Goal: Task Accomplishment & Management: Use online tool/utility

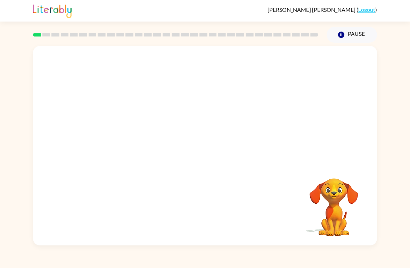
click at [351, 31] on button "Pause Pause" at bounding box center [352, 35] width 50 height 16
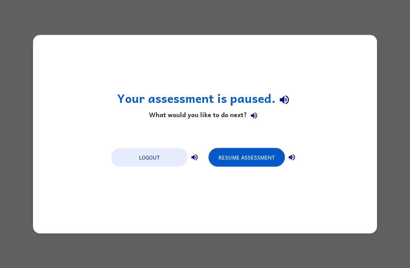
click at [258, 151] on button "Resume Assessment" at bounding box center [247, 157] width 76 height 19
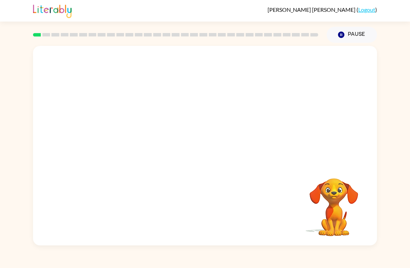
click at [341, 200] on video "Your browser must support playing .mp4 files to use Literably. Please try using…" at bounding box center [334, 203] width 70 height 70
click at [340, 216] on video "Your browser must support playing .mp4 files to use Literably. Please try using…" at bounding box center [334, 203] width 70 height 70
click at [319, 192] on video "Your browser must support playing .mp4 files to use Literably. Please try using…" at bounding box center [334, 203] width 70 height 70
click at [309, 165] on div "Your browser must support playing .mp4 files to use Literably. Please try using…" at bounding box center [205, 146] width 344 height 200
click at [359, 29] on button "Pause Pause" at bounding box center [352, 35] width 50 height 16
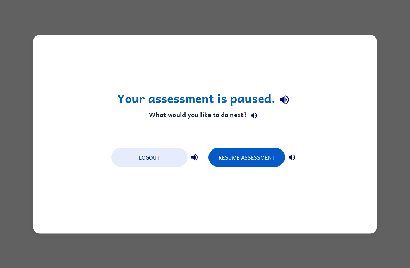
click at [358, 29] on div "Your assessment is paused. What would you like to do next? Logout Resume Assess…" at bounding box center [205, 134] width 410 height 268
click at [265, 157] on button "Resume Assessment" at bounding box center [247, 157] width 76 height 19
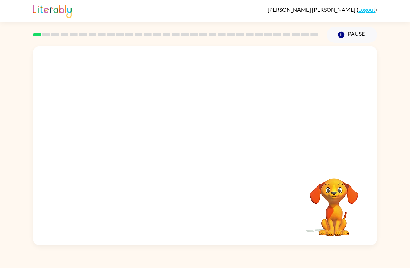
click at [351, 178] on video "Your browser must support playing .mp4 files to use Literably. Please try using…" at bounding box center [334, 203] width 70 height 70
click at [346, 31] on button "Pause Pause" at bounding box center [352, 35] width 50 height 16
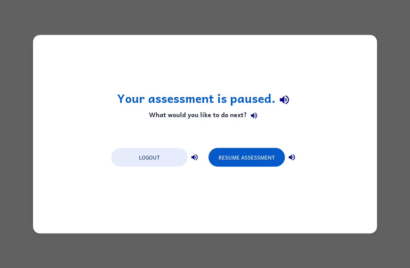
click at [270, 163] on button "Resume Assessment" at bounding box center [247, 157] width 76 height 19
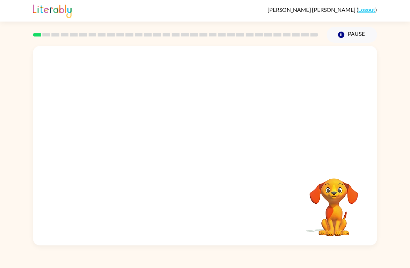
click at [350, 29] on button "Pause Pause" at bounding box center [352, 35] width 50 height 16
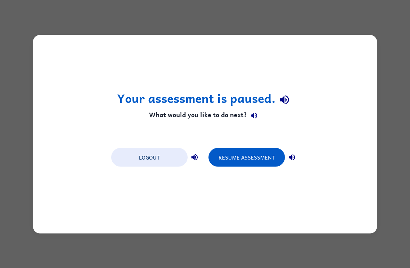
click at [287, 153] on button "button" at bounding box center [292, 157] width 14 height 14
click at [263, 160] on button "Resume Assessment" at bounding box center [247, 157] width 76 height 19
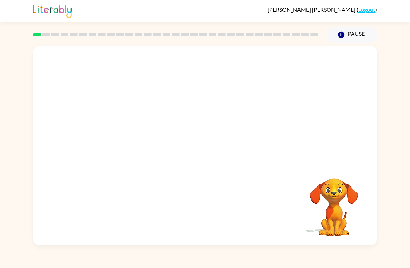
click at [255, 12] on div "Luis-Emilio Arteaga-Marroquin ( Logout )" at bounding box center [205, 11] width 344 height 22
click at [184, 108] on video "Your browser must support playing .mp4 files to use Literably. Please try using…" at bounding box center [205, 105] width 344 height 118
click at [183, 113] on video "Your browser must support playing .mp4 files to use Literably. Please try using…" at bounding box center [205, 105] width 344 height 118
click at [181, 112] on video "Your browser must support playing .mp4 files to use Literably. Please try using…" at bounding box center [205, 105] width 344 height 118
click at [181, 111] on video "Your browser must support playing .mp4 files to use Literably. Please try using…" at bounding box center [205, 105] width 344 height 118
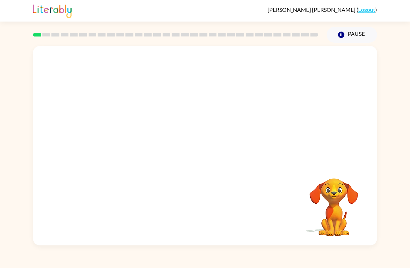
click at [191, 104] on video "Your browser must support playing .mp4 files to use Literably. Please try using…" at bounding box center [205, 105] width 344 height 118
click at [184, 114] on video "Your browser must support playing .mp4 files to use Literably. Please try using…" at bounding box center [205, 105] width 344 height 118
click at [186, 105] on video "Your browser must support playing .mp4 files to use Literably. Please try using…" at bounding box center [205, 105] width 344 height 118
click at [192, 80] on video "Your browser must support playing .mp4 files to use Literably. Please try using…" at bounding box center [205, 105] width 344 height 118
click at [192, 70] on video "Your browser must support playing .mp4 files to use Literably. Please try using…" at bounding box center [205, 105] width 344 height 118
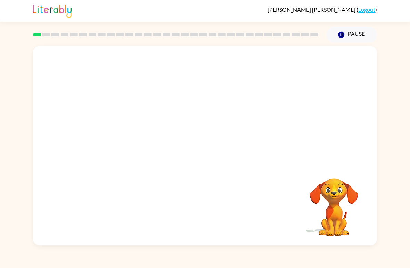
click at [183, 105] on video "Your browser must support playing .mp4 files to use Literably. Please try using…" at bounding box center [205, 105] width 344 height 118
click at [184, 107] on video "Your browser must support playing .mp4 files to use Literably. Please try using…" at bounding box center [205, 105] width 344 height 118
click at [186, 118] on video "Your browser must support playing .mp4 files to use Literably. Please try using…" at bounding box center [205, 105] width 344 height 118
click at [185, 119] on video "Your browser must support playing .mp4 files to use Literably. Please try using…" at bounding box center [205, 105] width 344 height 118
click at [171, 112] on video "Your browser must support playing .mp4 files to use Literably. Please try using…" at bounding box center [205, 105] width 344 height 118
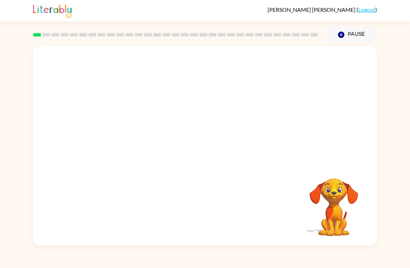
click at [193, 112] on video "Your browser must support playing .mp4 files to use Literably. Please try using…" at bounding box center [205, 105] width 344 height 118
click at [181, 120] on video "Your browser must support playing .mp4 files to use Literably. Please try using…" at bounding box center [205, 105] width 344 height 118
click at [184, 115] on video "Your browser must support playing .mp4 files to use Literably. Please try using…" at bounding box center [205, 105] width 344 height 118
click at [226, 126] on video "Your browser must support playing .mp4 files to use Literably. Please try using…" at bounding box center [205, 105] width 344 height 118
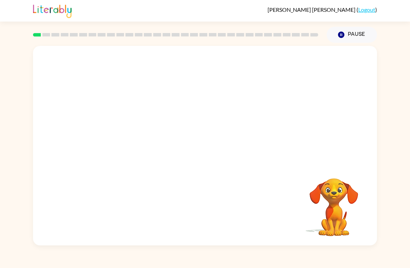
click at [248, 113] on video "Your browser must support playing .mp4 files to use Literably. Please try using…" at bounding box center [205, 105] width 344 height 118
click at [260, 90] on video "Your browser must support playing .mp4 files to use Literably. Please try using…" at bounding box center [205, 105] width 344 height 118
click at [243, 89] on video "Your browser must support playing .mp4 files to use Literably. Please try using…" at bounding box center [205, 105] width 344 height 118
click at [318, 105] on video "Your browser must support playing .mp4 files to use Literably. Please try using…" at bounding box center [205, 105] width 344 height 118
click at [186, 132] on video "Your browser must support playing .mp4 files to use Literably. Please try using…" at bounding box center [205, 105] width 344 height 118
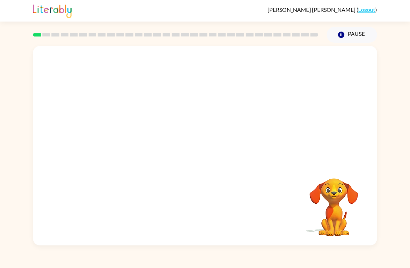
click at [185, 131] on video "Your browser must support playing .mp4 files to use Literably. Please try using…" at bounding box center [205, 105] width 344 height 118
click at [224, 122] on video "Your browser must support playing .mp4 files to use Literably. Please try using…" at bounding box center [205, 105] width 344 height 118
click at [193, 138] on video "Your browser must support playing .mp4 files to use Literably. Please try using…" at bounding box center [205, 105] width 344 height 118
click at [266, 106] on video "Your browser must support playing .mp4 files to use Literably. Please try using…" at bounding box center [205, 105] width 344 height 118
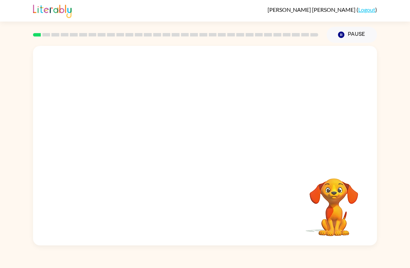
click at [350, 35] on button "Pause Pause" at bounding box center [352, 35] width 50 height 16
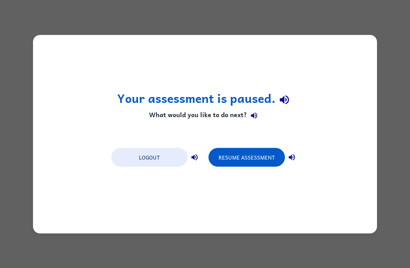
click at [264, 161] on button "Resume Assessment" at bounding box center [247, 157] width 76 height 19
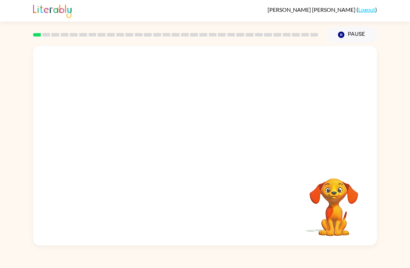
click at [237, 141] on div at bounding box center [205, 105] width 344 height 118
click at [244, 127] on div at bounding box center [205, 105] width 344 height 118
click at [368, 217] on video "Your browser must support playing .mp4 files to use Literably. Please try using…" at bounding box center [334, 203] width 70 height 70
click at [325, 207] on video "Your browser must support playing .mp4 files to use Literably. Please try using…" at bounding box center [334, 203] width 70 height 70
click at [343, 204] on video "Your browser must support playing .mp4 files to use Literably. Please try using…" at bounding box center [334, 203] width 70 height 70
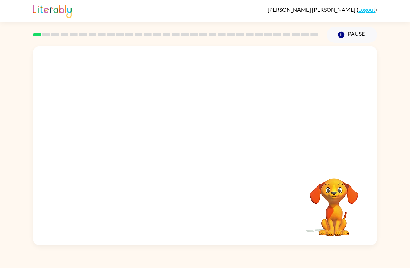
click at [378, 206] on div "Your browser must support playing .mp4 files to use Literably. Please try using…" at bounding box center [205, 144] width 410 height 203
click at [337, 193] on video "Your browser must support playing .mp4 files to use Literably. Please try using…" at bounding box center [334, 203] width 70 height 70
click at [349, 192] on video "Your browser must support playing .mp4 files to use Literably. Please try using…" at bounding box center [334, 203] width 70 height 70
click at [392, 225] on div "Your browser must support playing .mp4 files to use Literably. Please try using…" at bounding box center [205, 144] width 410 height 203
click at [399, 201] on div "Your browser must support playing .mp4 files to use Literably. Please try using…" at bounding box center [205, 144] width 410 height 203
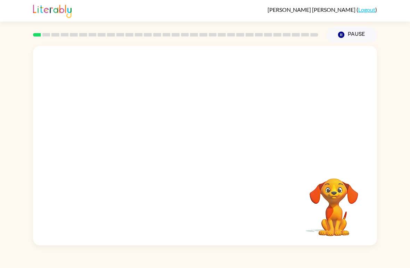
click at [347, 41] on button "Pause Pause" at bounding box center [352, 35] width 50 height 16
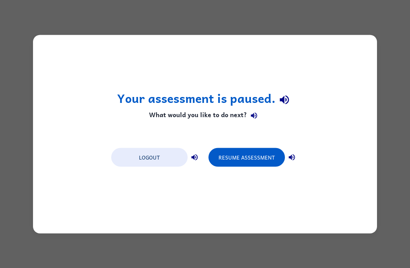
click at [264, 152] on button "Resume Assessment" at bounding box center [247, 157] width 76 height 19
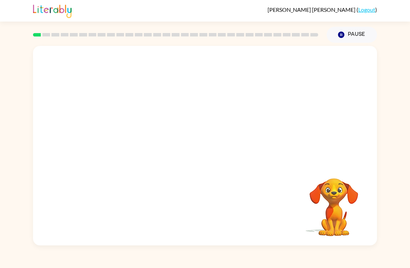
click at [342, 206] on video "Your browser must support playing .mp4 files to use Literably. Please try using…" at bounding box center [334, 203] width 70 height 70
click at [354, 36] on button "Pause Pause" at bounding box center [352, 35] width 50 height 16
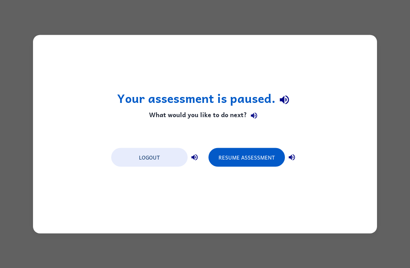
click at [249, 154] on button "Resume Assessment" at bounding box center [247, 157] width 76 height 19
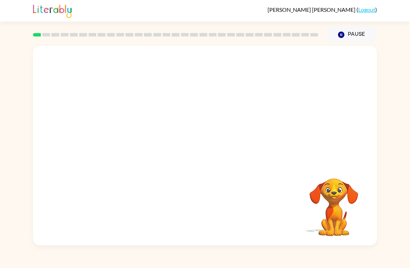
click at [341, 192] on video "Your browser must support playing .mp4 files to use Literably. Please try using…" at bounding box center [334, 203] width 70 height 70
click at [351, 32] on button "Pause Pause" at bounding box center [352, 35] width 50 height 16
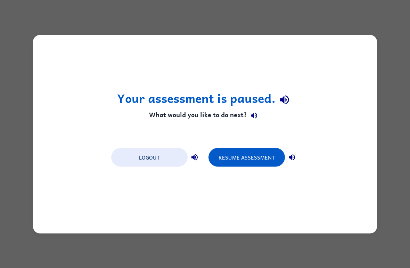
click at [263, 157] on button "Resume Assessment" at bounding box center [247, 157] width 76 height 19
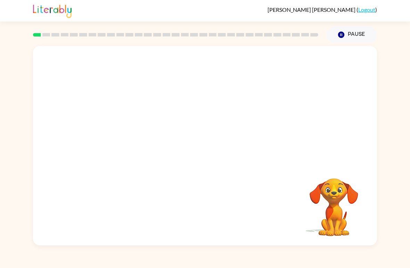
click at [354, 192] on video "Your browser must support playing .mp4 files to use Literably. Please try using…" at bounding box center [334, 203] width 70 height 70
click at [356, 207] on video "Your browser must support playing .mp4 files to use Literably. Please try using…" at bounding box center [334, 203] width 70 height 70
click at [347, 40] on button "Pause Pause" at bounding box center [352, 35] width 50 height 16
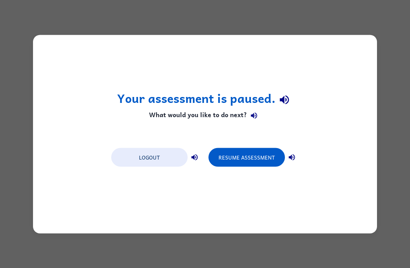
click at [346, 40] on div "Your assessment is paused. What would you like to do next? Logout Resume Assess…" at bounding box center [205, 134] width 344 height 199
click at [259, 152] on button "Resume Assessment" at bounding box center [247, 157] width 76 height 19
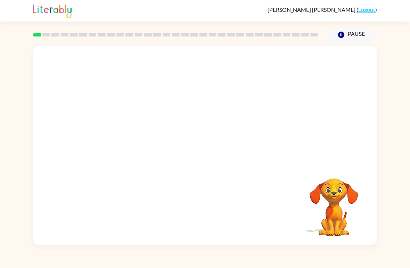
click at [341, 24] on div "Pause Pause" at bounding box center [352, 35] width 59 height 24
click at [358, 35] on button "Pause Pause" at bounding box center [352, 35] width 50 height 16
click at [351, 40] on button "Pause Pause" at bounding box center [352, 35] width 50 height 16
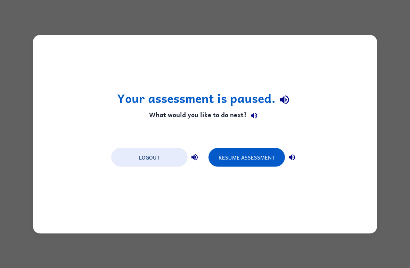
click at [268, 155] on button "Resume Assessment" at bounding box center [247, 157] width 76 height 19
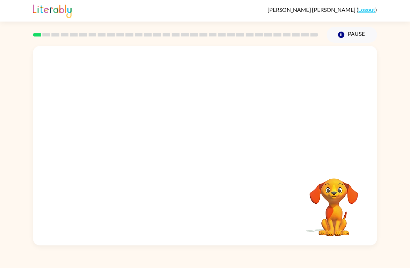
click at [349, 33] on button "Pause Pause" at bounding box center [352, 35] width 50 height 16
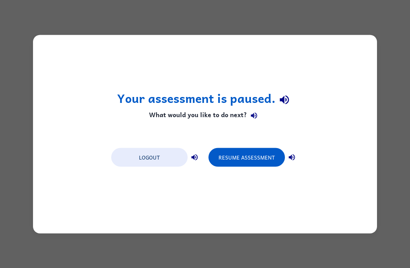
click at [349, 33] on div "Your assessment is paused. What would you like to do next? Logout Resume Assess…" at bounding box center [205, 134] width 410 height 268
click at [264, 161] on button "Resume Assessment" at bounding box center [247, 157] width 76 height 19
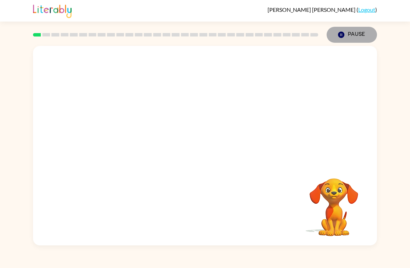
click at [340, 35] on icon "button" at bounding box center [341, 35] width 6 height 6
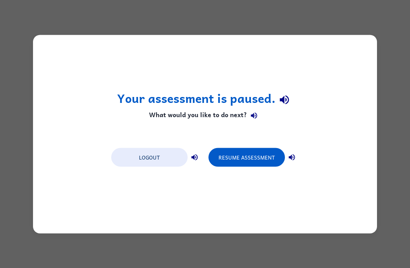
click at [250, 172] on div "Your assessment is paused. What would you like to do next? Logout Resume Assess…" at bounding box center [205, 134] width 344 height 199
click at [249, 172] on div "Your assessment is paused. What would you like to do next? Logout Resume Assess…" at bounding box center [205, 134] width 344 height 199
click at [238, 154] on button "Resume Assessment" at bounding box center [247, 157] width 76 height 19
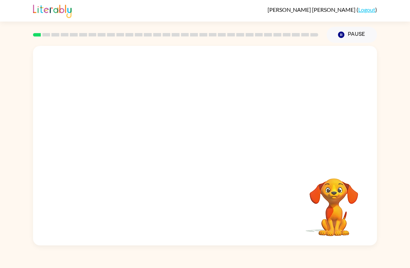
click at [277, 179] on div "Your browser must support playing .mp4 files to use Literably. Please try using…" at bounding box center [205, 146] width 344 height 200
click at [306, 164] on div "Your browser must support playing .mp4 files to use Literably. Please try using…" at bounding box center [205, 146] width 344 height 200
click at [357, 36] on button "Pause Pause" at bounding box center [352, 35] width 50 height 16
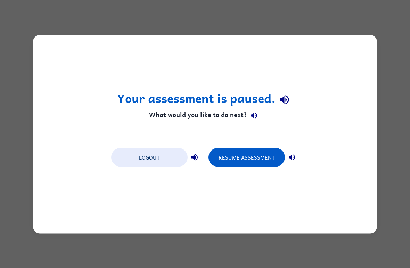
click at [257, 157] on button "Resume Assessment" at bounding box center [247, 157] width 76 height 19
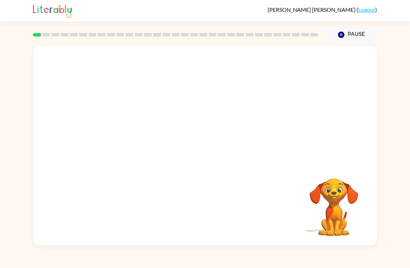
click at [351, 35] on button "Pause Pause" at bounding box center [352, 35] width 50 height 16
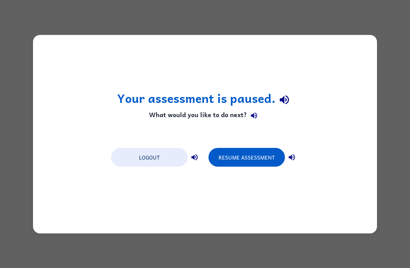
click at [263, 164] on button "Resume Assessment" at bounding box center [247, 157] width 76 height 19
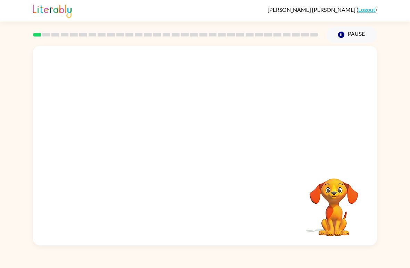
click at [194, 156] on div at bounding box center [205, 105] width 344 height 118
click at [205, 151] on div at bounding box center [205, 149] width 45 height 25
click at [216, 146] on button "button" at bounding box center [205, 149] width 45 height 25
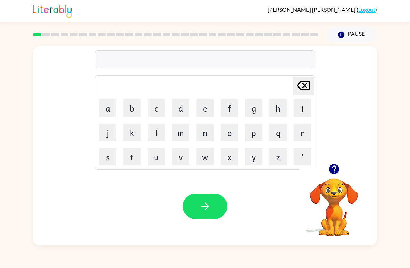
click at [183, 107] on button "d" at bounding box center [180, 107] width 17 height 17
click at [300, 84] on icon "[PERSON_NAME] last character input" at bounding box center [303, 85] width 17 height 17
click at [134, 111] on button "b" at bounding box center [131, 107] width 17 height 17
click at [232, 138] on button "o" at bounding box center [229, 132] width 17 height 17
click at [298, 129] on button "r" at bounding box center [302, 132] width 17 height 17
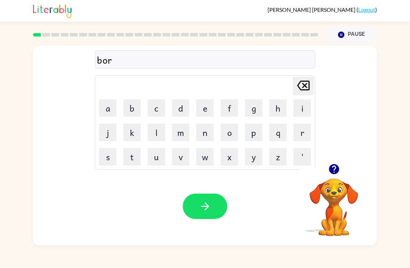
click at [180, 111] on button "d" at bounding box center [180, 107] width 17 height 17
click at [204, 105] on button "e" at bounding box center [204, 107] width 17 height 17
click at [305, 134] on button "r" at bounding box center [302, 132] width 17 height 17
click at [208, 194] on button "button" at bounding box center [205, 206] width 45 height 25
click at [158, 107] on button "c" at bounding box center [156, 107] width 17 height 17
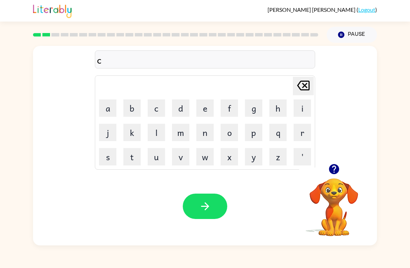
click at [105, 106] on button "a" at bounding box center [107, 107] width 17 height 17
click at [158, 157] on button "u" at bounding box center [156, 156] width 17 height 17
click at [189, 198] on button "button" at bounding box center [205, 206] width 45 height 25
click at [157, 135] on button "l" at bounding box center [156, 132] width 17 height 17
click at [233, 137] on button "o" at bounding box center [229, 132] width 17 height 17
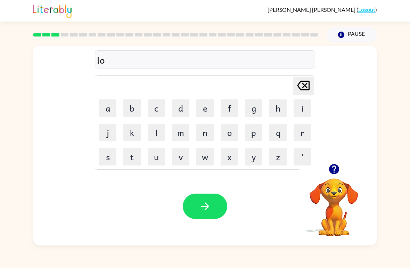
click at [149, 107] on button "c" at bounding box center [156, 107] width 17 height 17
click at [136, 131] on button "k" at bounding box center [131, 132] width 17 height 17
click at [107, 112] on button "a" at bounding box center [107, 107] width 17 height 17
click at [189, 107] on button "d" at bounding box center [180, 107] width 17 height 17
click at [205, 108] on button "e" at bounding box center [204, 107] width 17 height 17
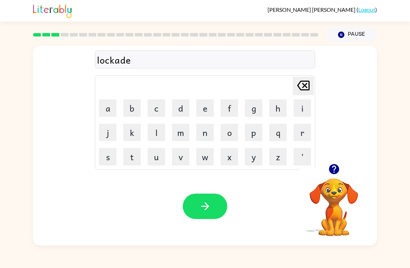
click at [202, 207] on icon "button" at bounding box center [205, 206] width 8 height 8
click at [136, 149] on button "t" at bounding box center [131, 156] width 17 height 17
click at [161, 155] on button "u" at bounding box center [156, 156] width 17 height 17
click at [296, 111] on button "i" at bounding box center [302, 107] width 17 height 17
click at [208, 131] on button "n" at bounding box center [204, 132] width 17 height 17
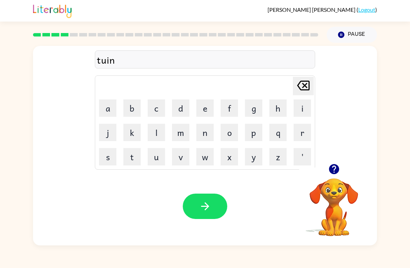
click at [297, 94] on icon "[PERSON_NAME] last character input" at bounding box center [303, 85] width 17 height 17
click at [304, 89] on icon "[PERSON_NAME] last character input" at bounding box center [303, 85] width 17 height 17
click at [310, 89] on icon "[PERSON_NAME] last character input" at bounding box center [303, 85] width 17 height 17
click at [206, 157] on button "w" at bounding box center [204, 156] width 17 height 17
click at [301, 104] on button "i" at bounding box center [302, 107] width 17 height 17
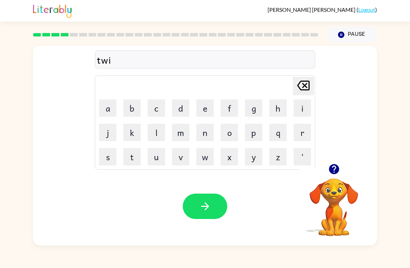
click at [357, 34] on button "Pause Pause" at bounding box center [352, 35] width 50 height 16
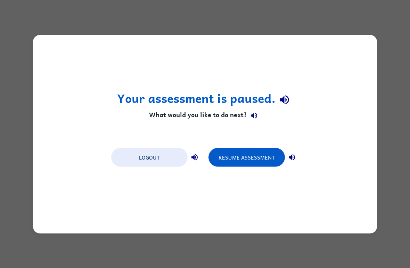
click at [168, 154] on button "Logout" at bounding box center [149, 157] width 76 height 19
